Goal: Check status: Check status

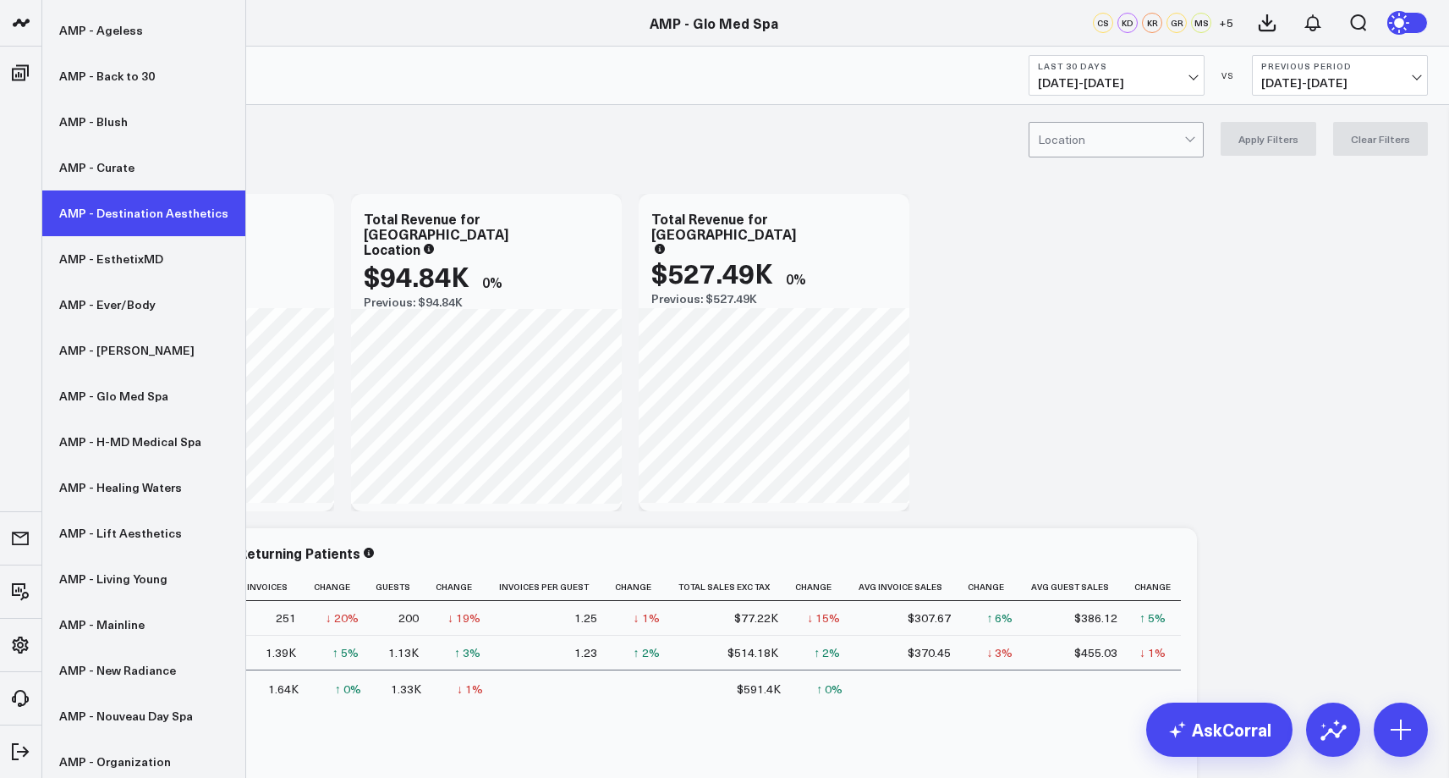
scroll to position [254, 0]
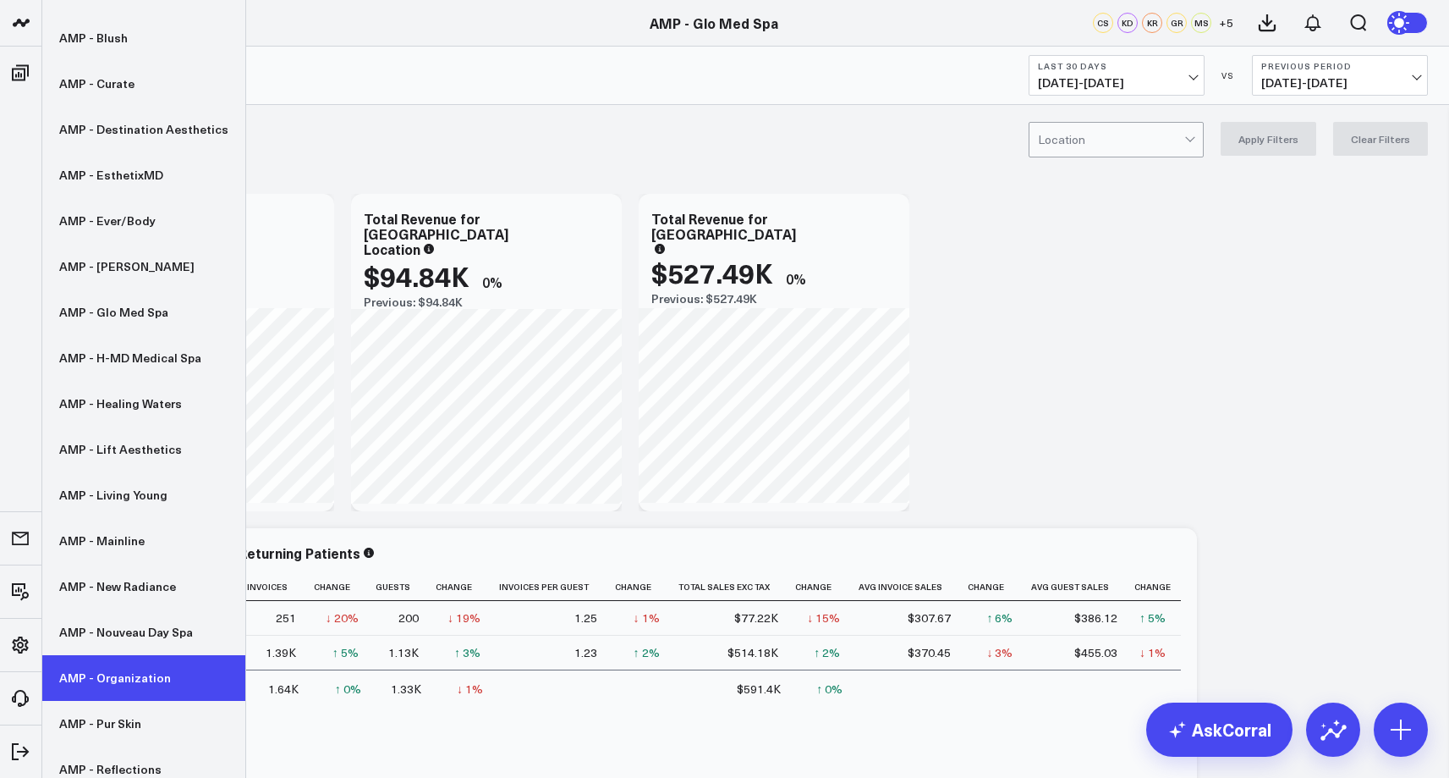
click at [138, 674] on link "AMP - Organization" at bounding box center [143, 678] width 203 height 46
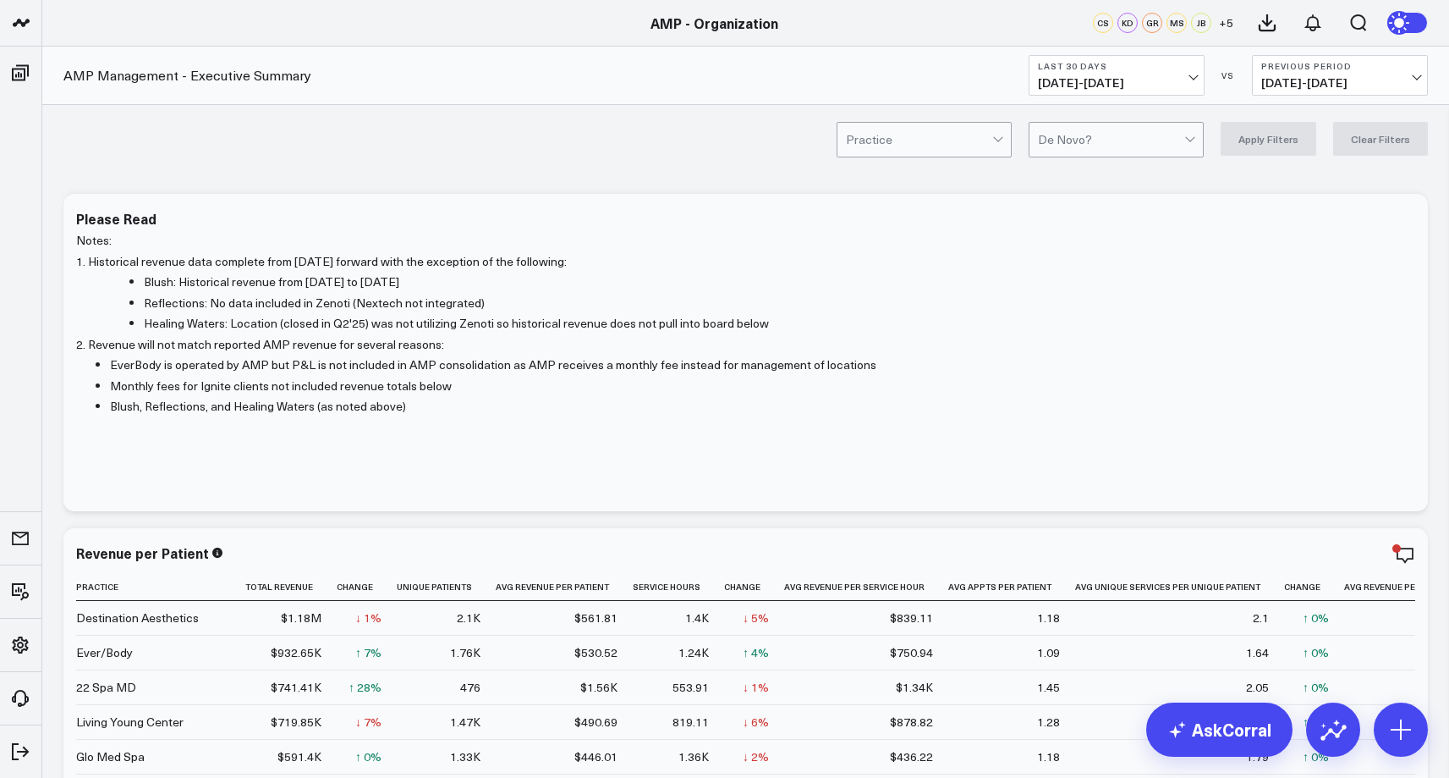
click at [1146, 80] on span "[DATE] - [DATE]" at bounding box center [1116, 83] width 157 height 14
click at [1097, 444] on link "MTD" at bounding box center [1117, 442] width 174 height 32
click at [1309, 68] on b "Previous Period" at bounding box center [1339, 66] width 157 height 10
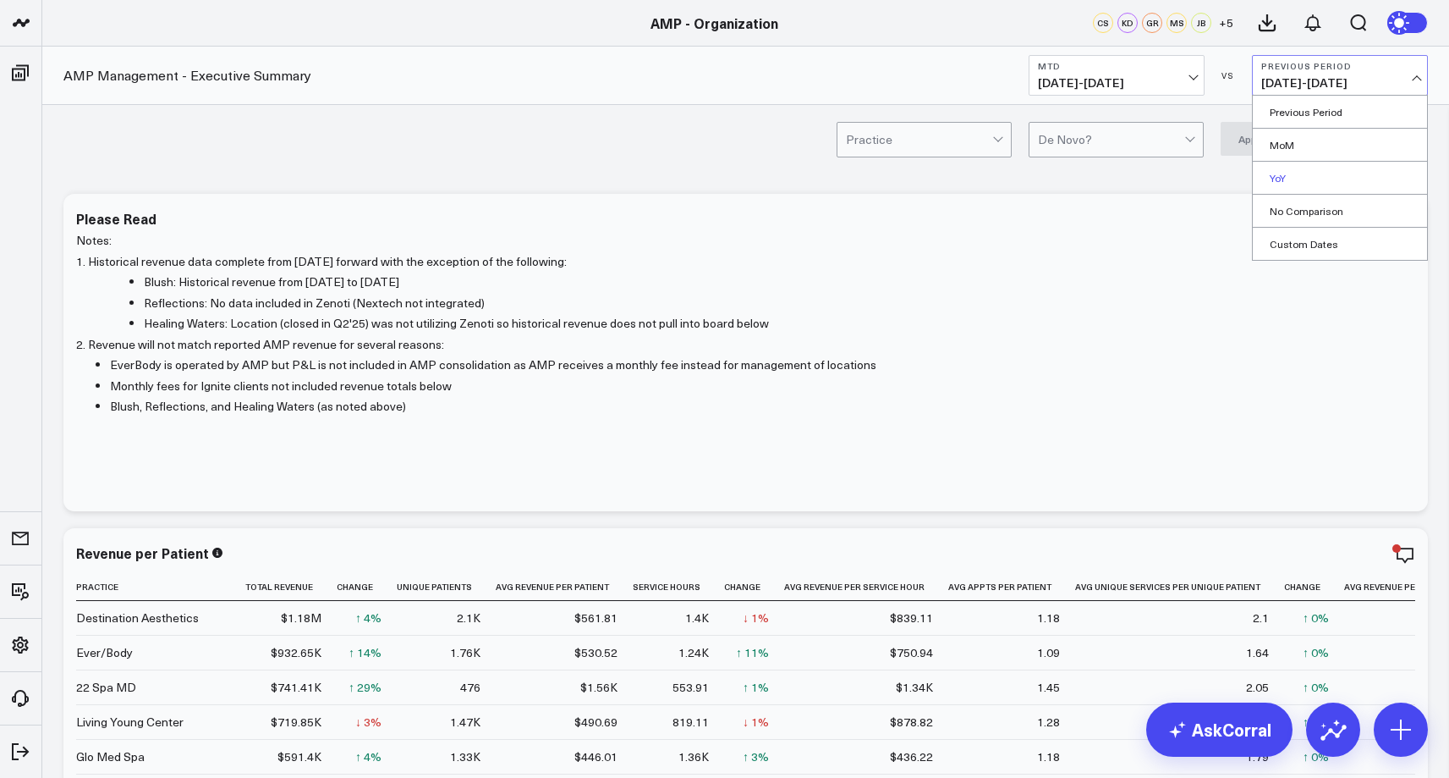
click at [1315, 185] on link "YoY" at bounding box center [1340, 178] width 174 height 32
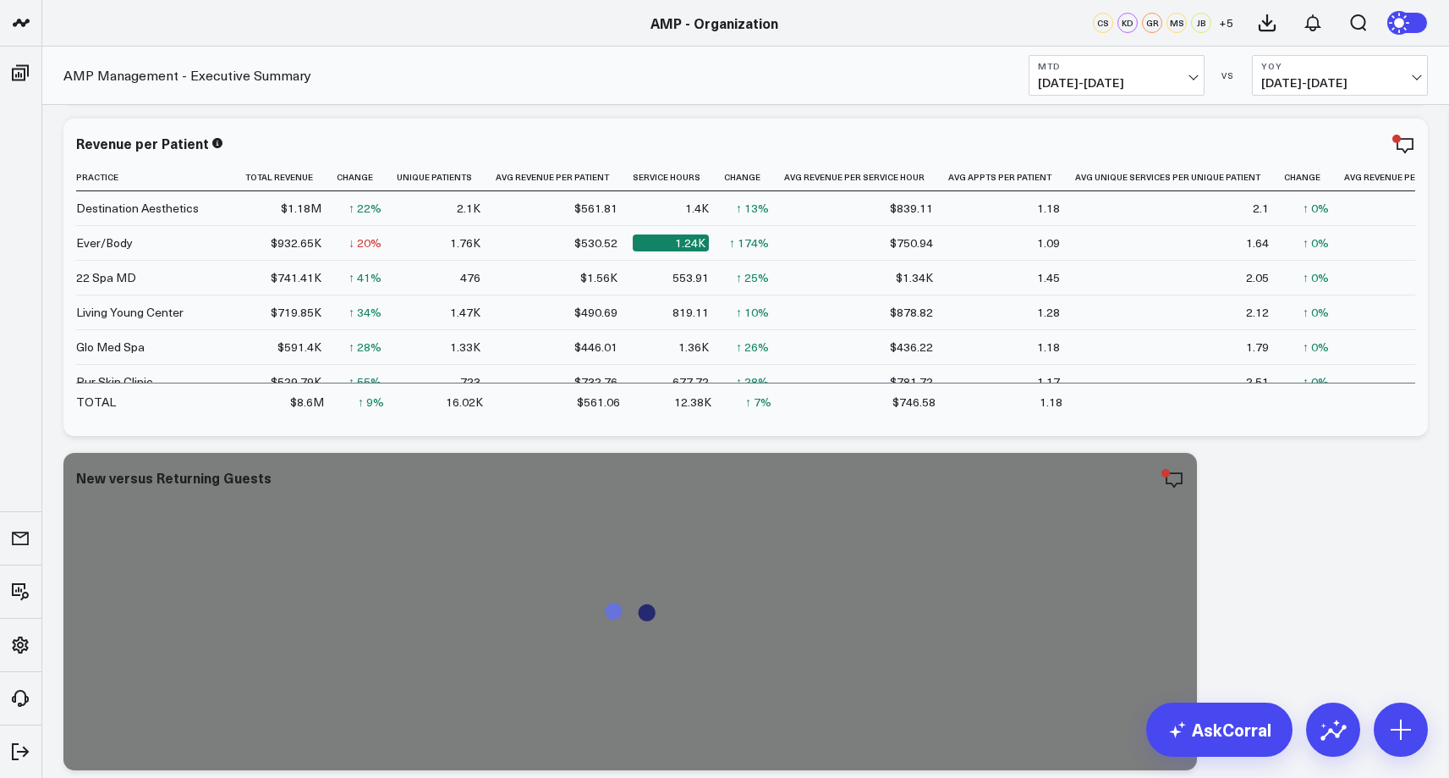
scroll to position [508, 0]
